Goal: Task Accomplishment & Management: Complete application form

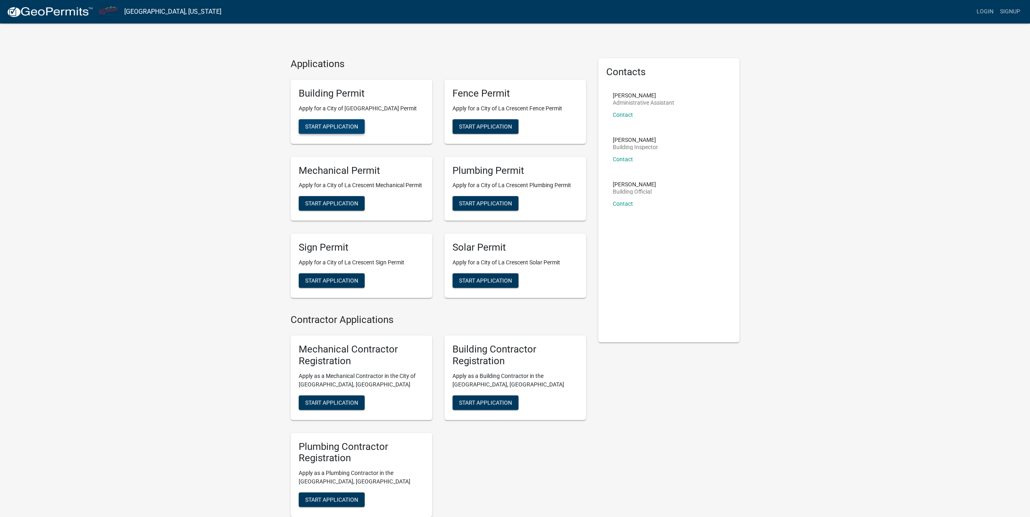
click at [354, 124] on span "Start Application" at bounding box center [331, 126] width 53 height 6
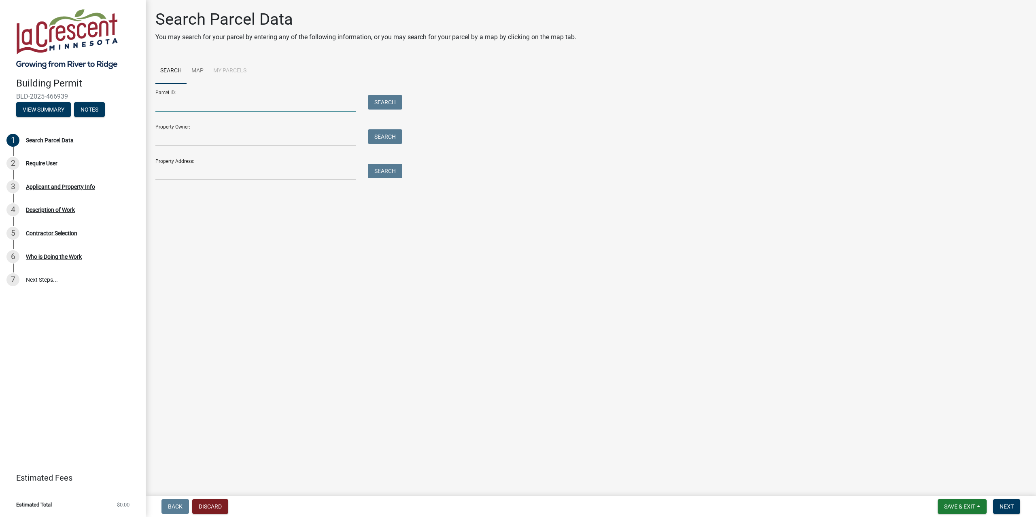
click at [172, 102] on input "Parcel ID:" at bounding box center [255, 103] width 200 height 17
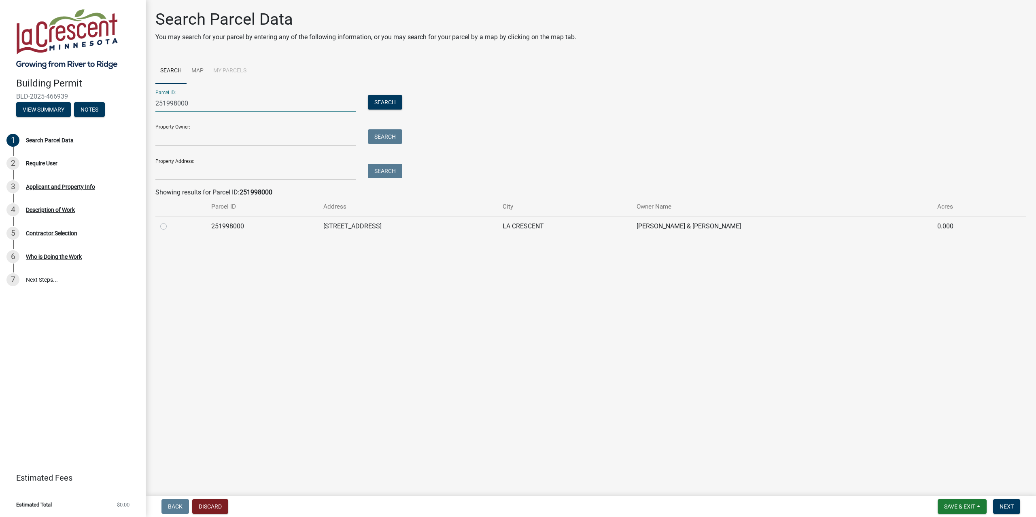
type input "251998000"
click at [170, 222] on label at bounding box center [170, 222] width 0 height 0
click at [170, 225] on input "radio" at bounding box center [172, 224] width 5 height 5
radio input "true"
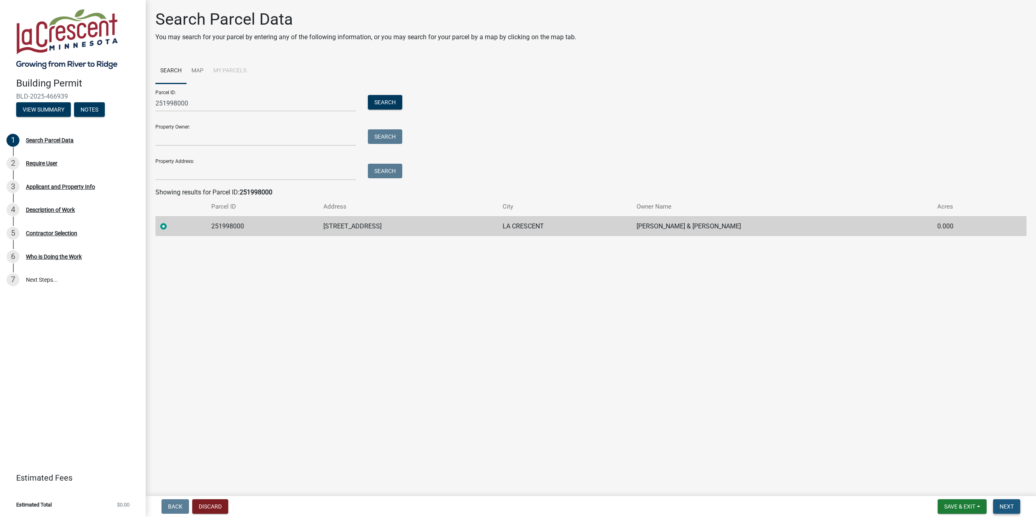
click at [1002, 506] on span "Next" at bounding box center [1006, 507] width 14 height 6
